Goal: Navigation & Orientation: Go to known website

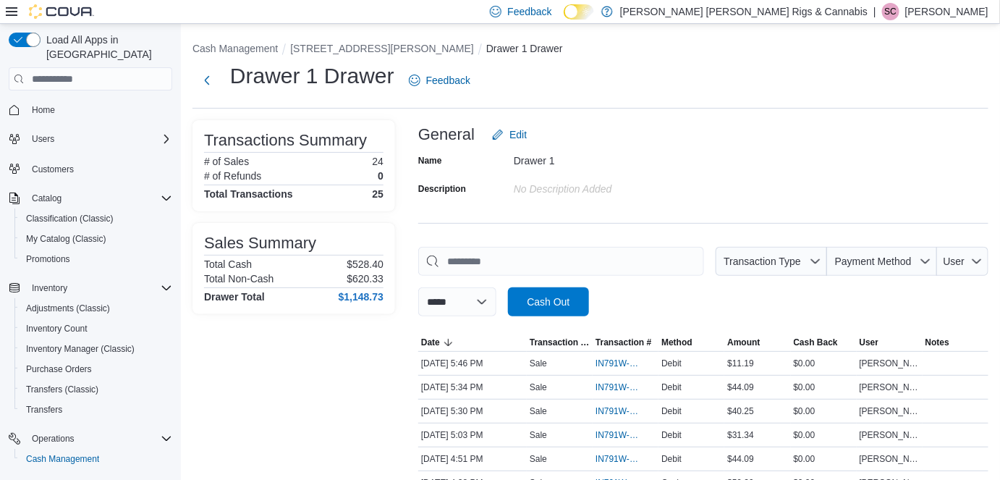
click at [953, 12] on p "Sheila Cayenne" at bounding box center [946, 11] width 83 height 17
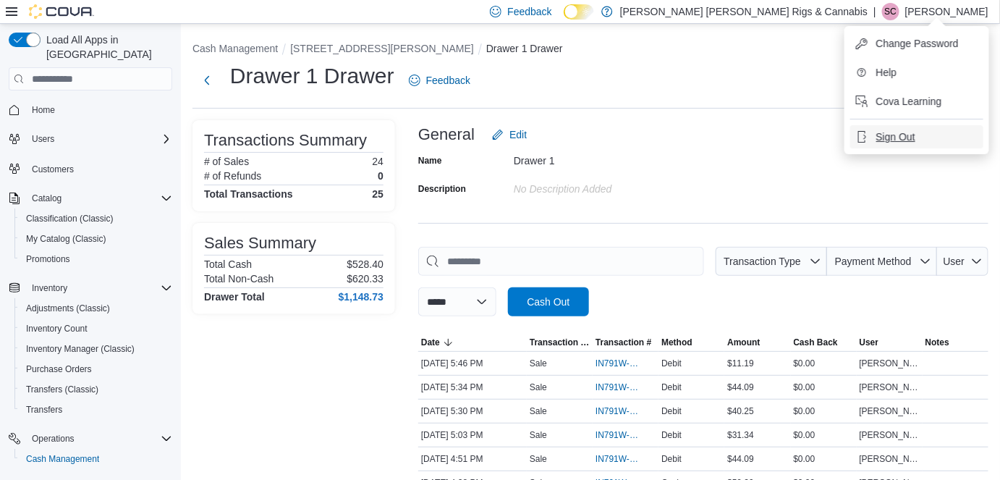
click at [895, 139] on span "Sign Out" at bounding box center [895, 136] width 39 height 14
